Goal: Task Accomplishment & Management: Manage account settings

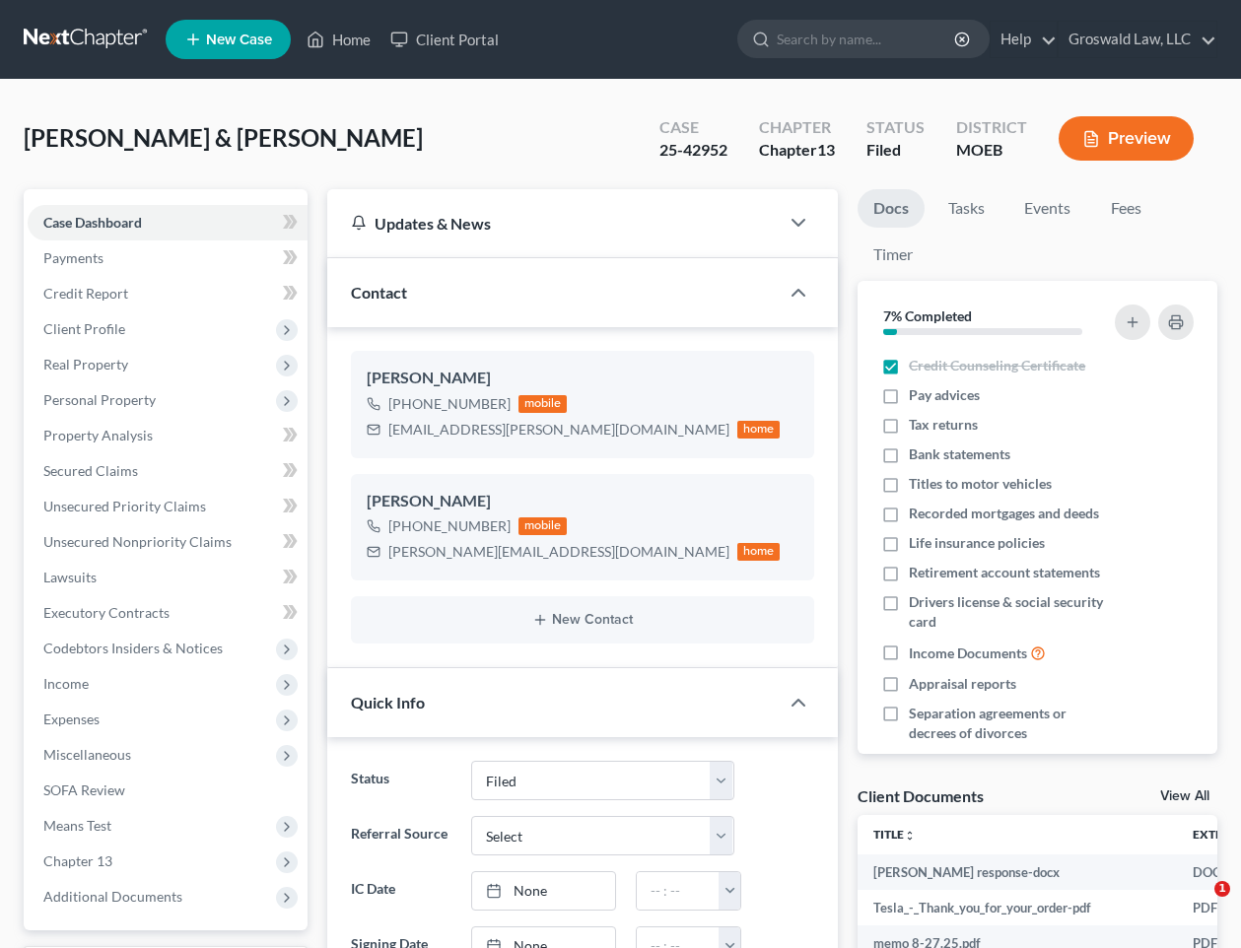
select select "6"
drag, startPoint x: 538, startPoint y: 438, endPoint x: 389, endPoint y: 444, distance: 148.9
click at [385, 445] on div "[PERSON_NAME] [PHONE_NUMBER] mobile [EMAIL_ADDRESS][PERSON_NAME][DOMAIN_NAME] h…" at bounding box center [583, 404] width 464 height 106
copy div "[EMAIL_ADDRESS][PERSON_NAME][DOMAIN_NAME]"
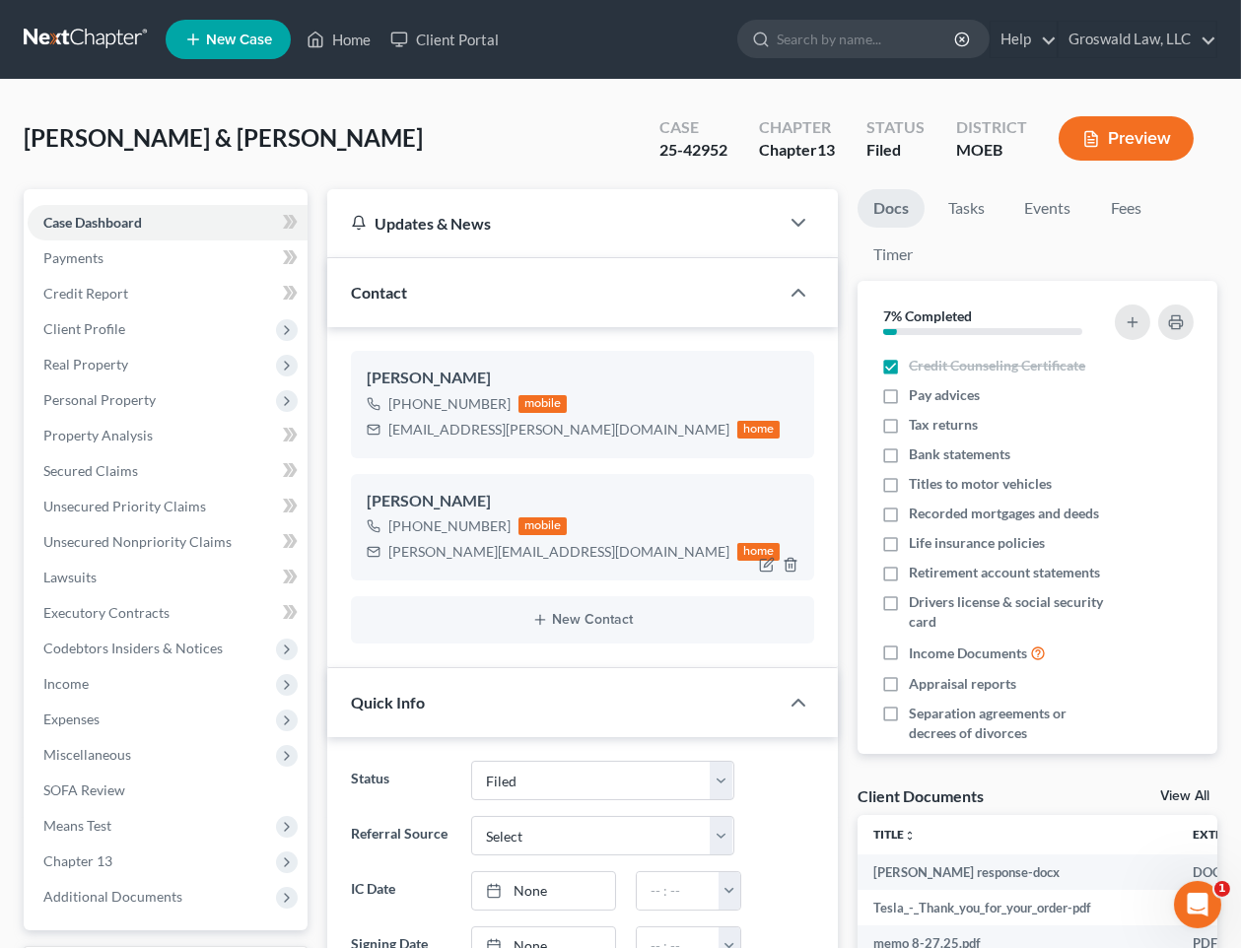
drag, startPoint x: 690, startPoint y: 530, endPoint x: 565, endPoint y: 531, distance: 125.2
click at [690, 530] on div "[PHONE_NUMBER] mobile [PERSON_NAME][EMAIL_ADDRESS][DOMAIN_NAME] home" at bounding box center [583, 539] width 433 height 51
drag, startPoint x: 529, startPoint y: 549, endPoint x: 353, endPoint y: 544, distance: 176.5
click at [353, 544] on div "[PERSON_NAME] [PHONE_NUMBER] mobile [PERSON_NAME][EMAIL_ADDRESS][DOMAIN_NAME] h…" at bounding box center [583, 527] width 464 height 106
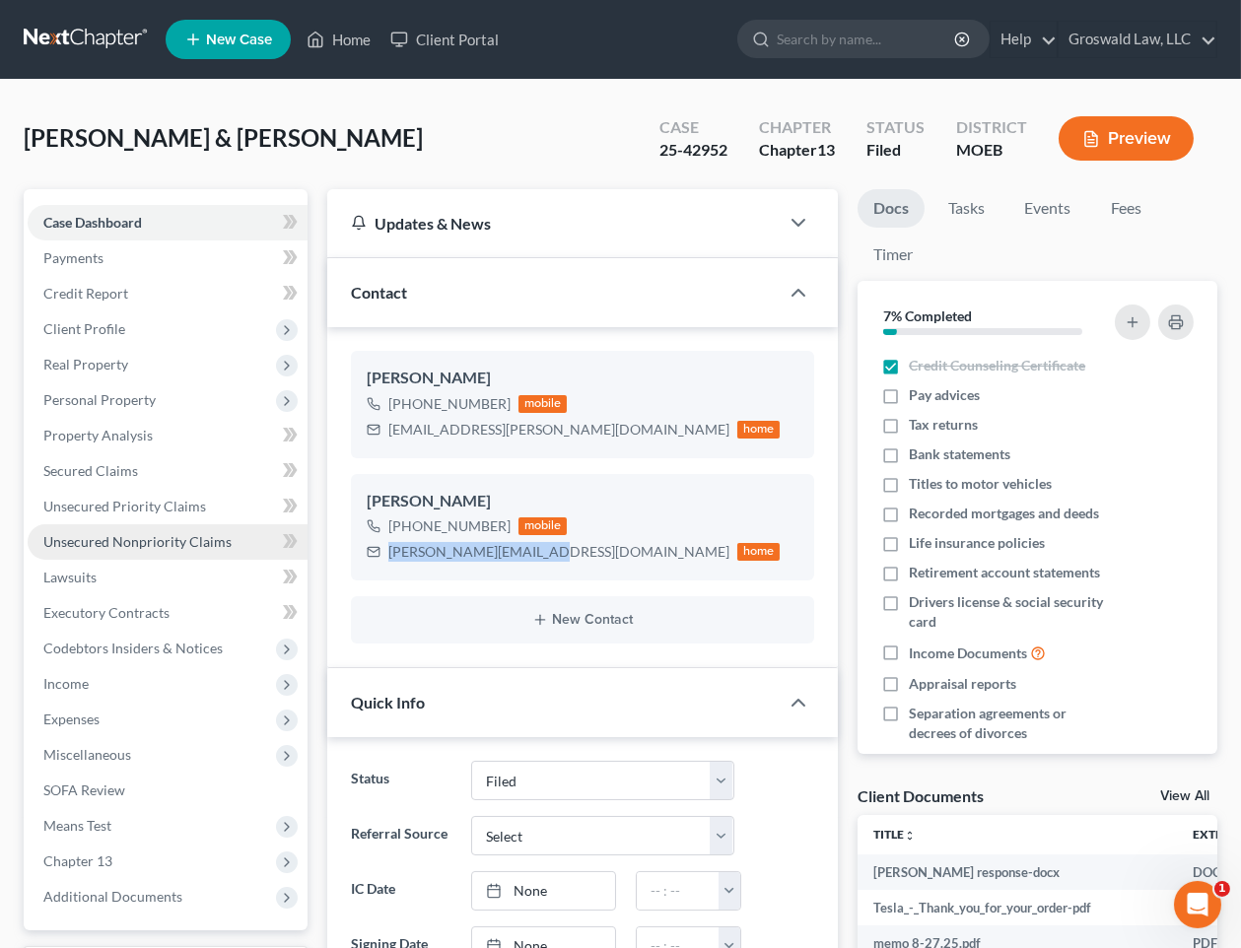
copy div "[PERSON_NAME][EMAIL_ADDRESS][DOMAIN_NAME]"
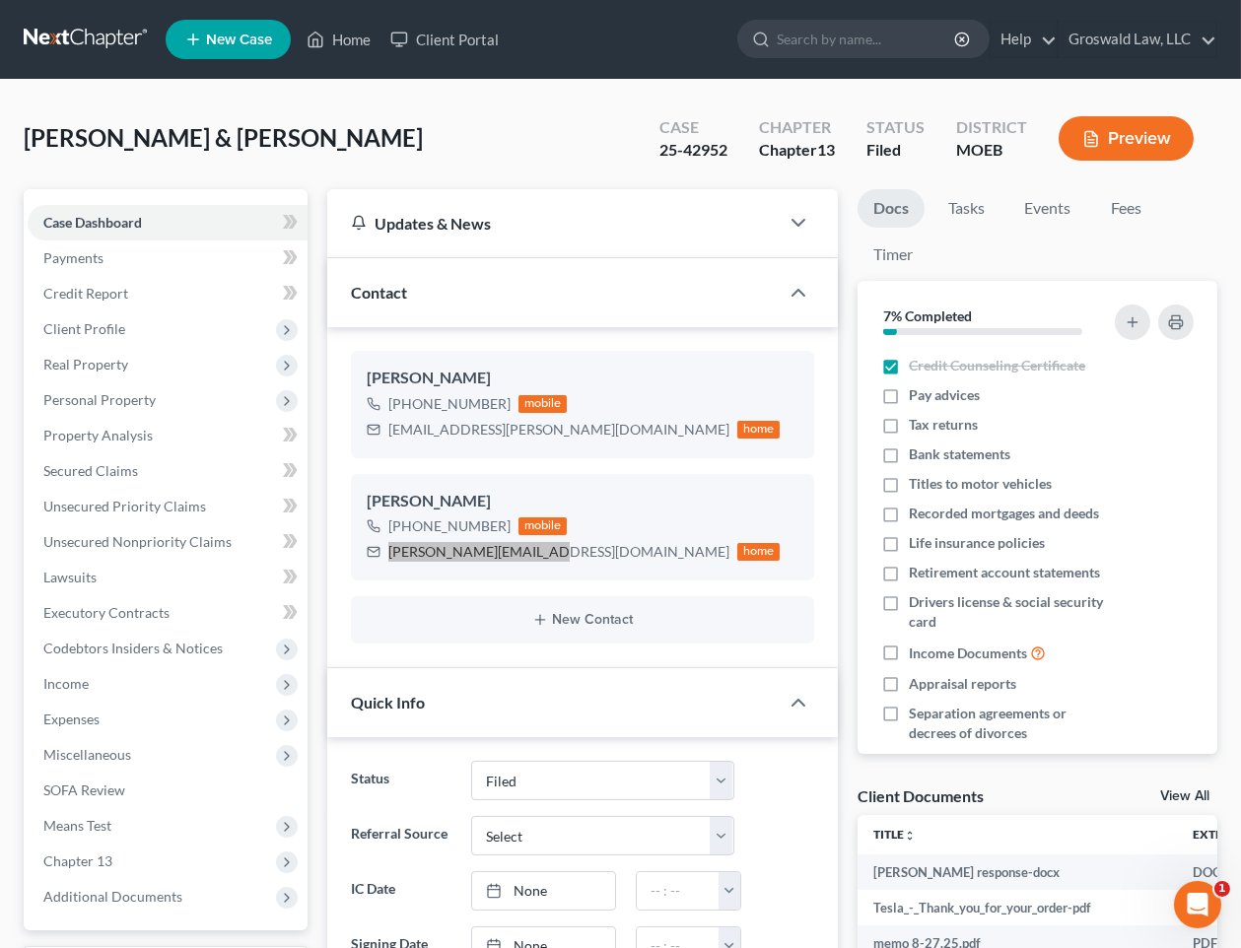
scroll to position [806, 0]
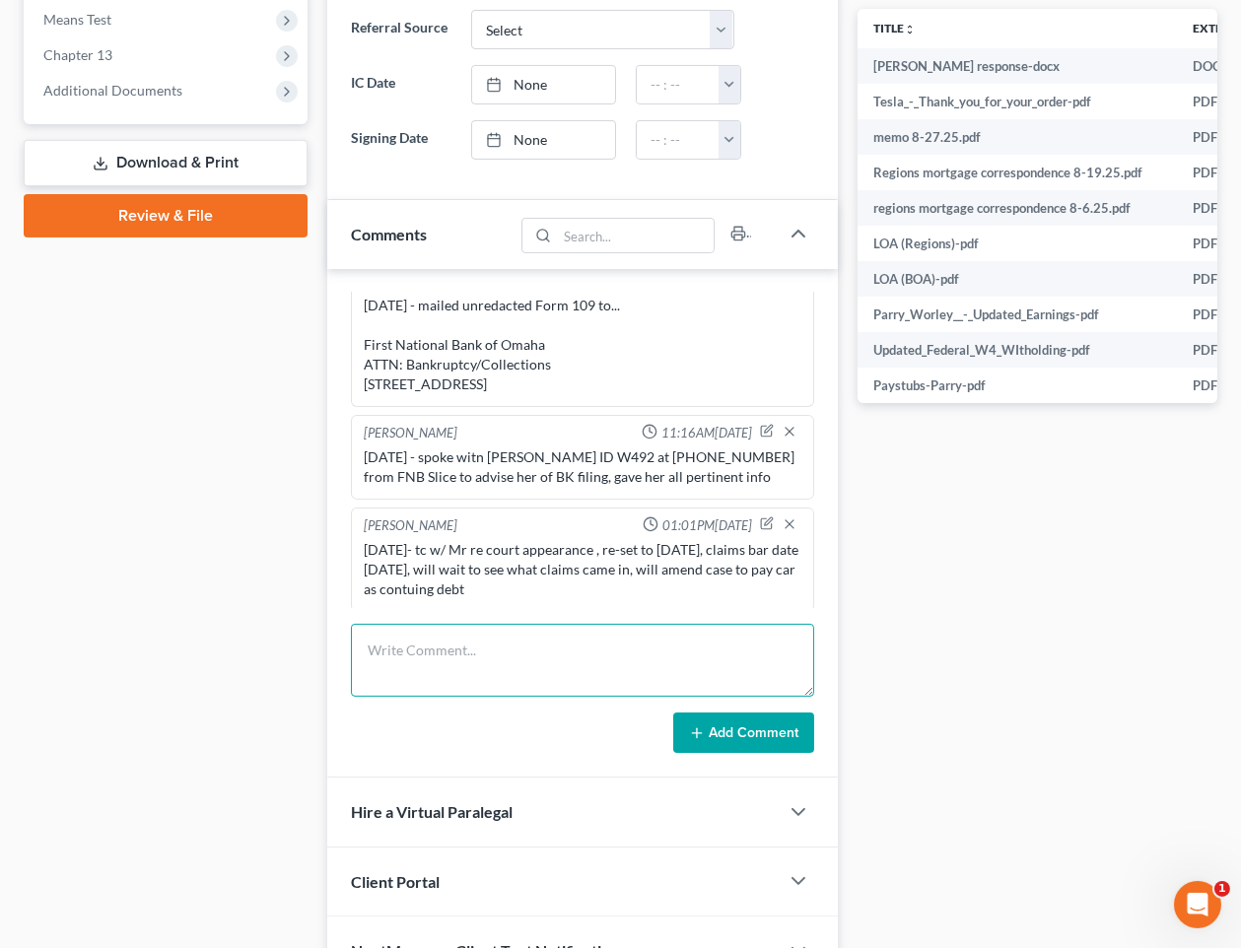
click at [565, 651] on textarea at bounding box center [583, 660] width 464 height 73
type textarea "[DATE]- sent email summary to clients"
drag, startPoint x: 760, startPoint y: 734, endPoint x: 790, endPoint y: 735, distance: 30.6
click at [758, 733] on button "Add Comment" at bounding box center [743, 733] width 141 height 41
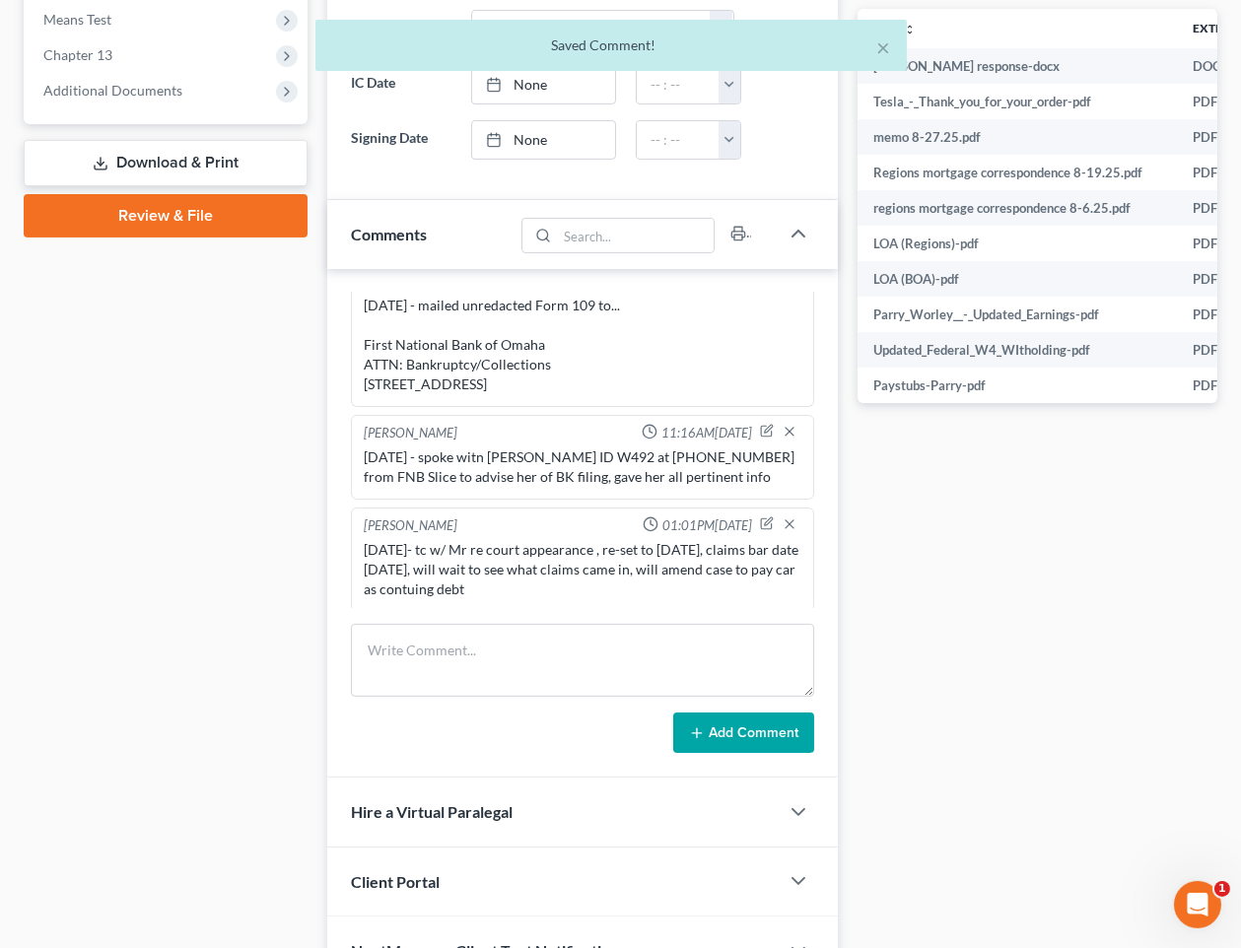
scroll to position [1510, 0]
